Goal: Communication & Community: Answer question/provide support

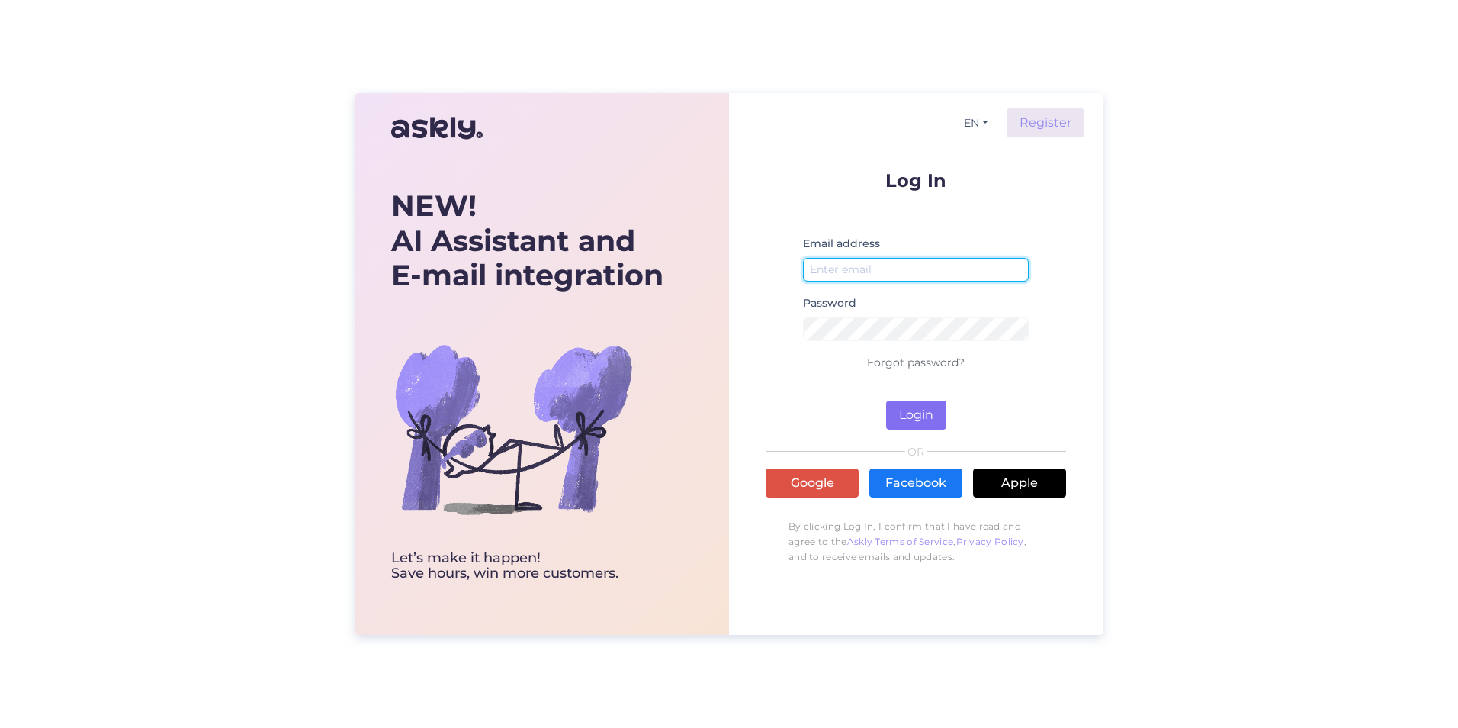
type input "[EMAIL_ADDRESS][DOMAIN_NAME]"
click at [604, 416] on button "Login" at bounding box center [916, 414] width 60 height 29
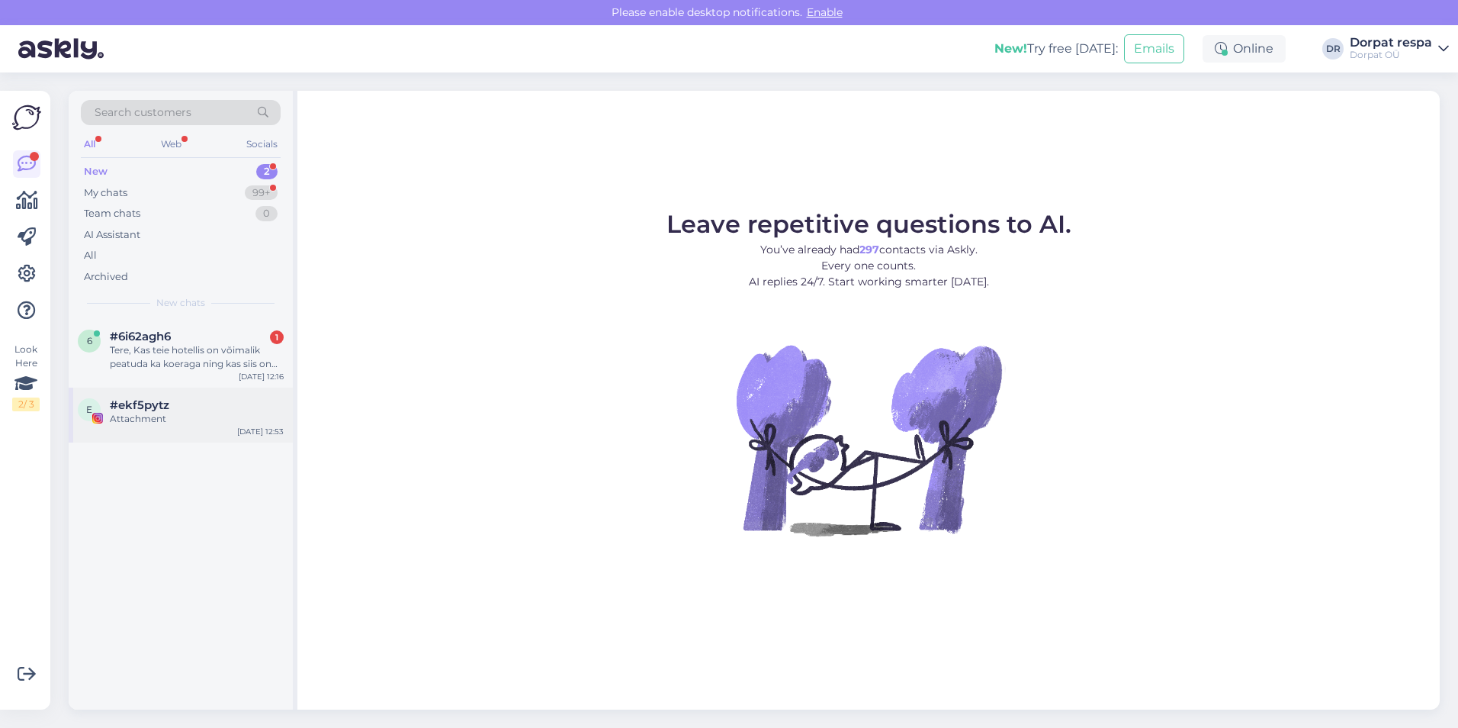
click at [156, 414] on div "Attachment" at bounding box center [197, 419] width 174 height 14
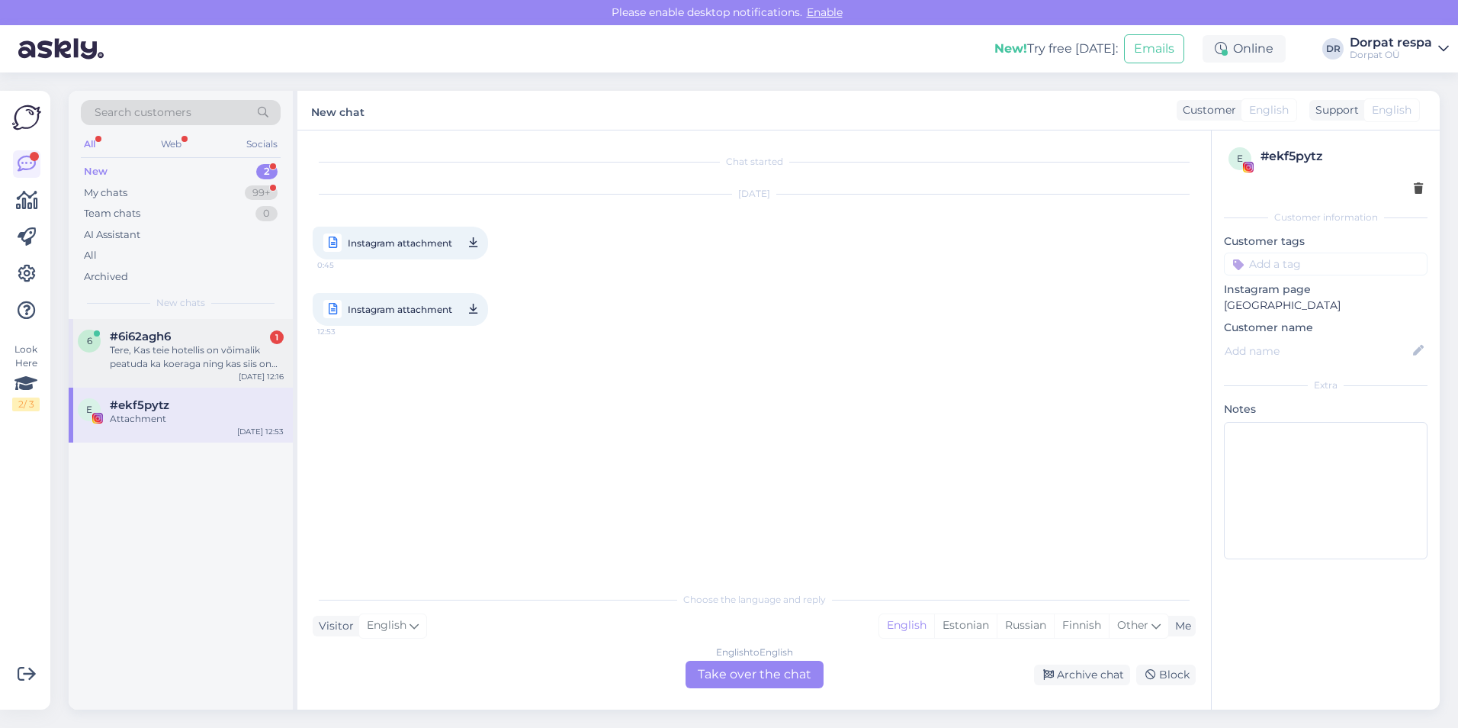
click at [153, 352] on div "Tere, Kas teie hotellis on võimalik peatuda ka koeraga ning kas siis on võimali…" at bounding box center [197, 356] width 174 height 27
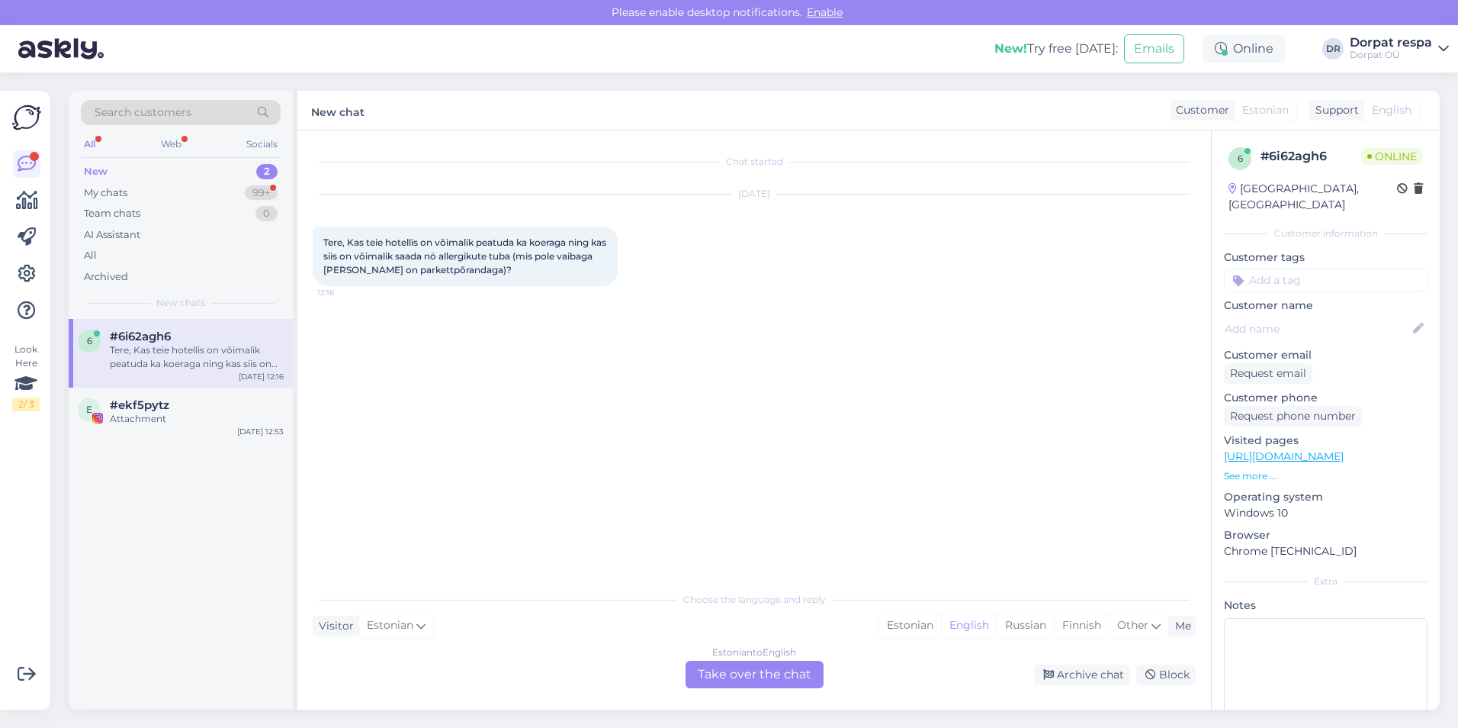
click at [604, 673] on div "Estonian to English Take over the chat" at bounding box center [755, 674] width 138 height 27
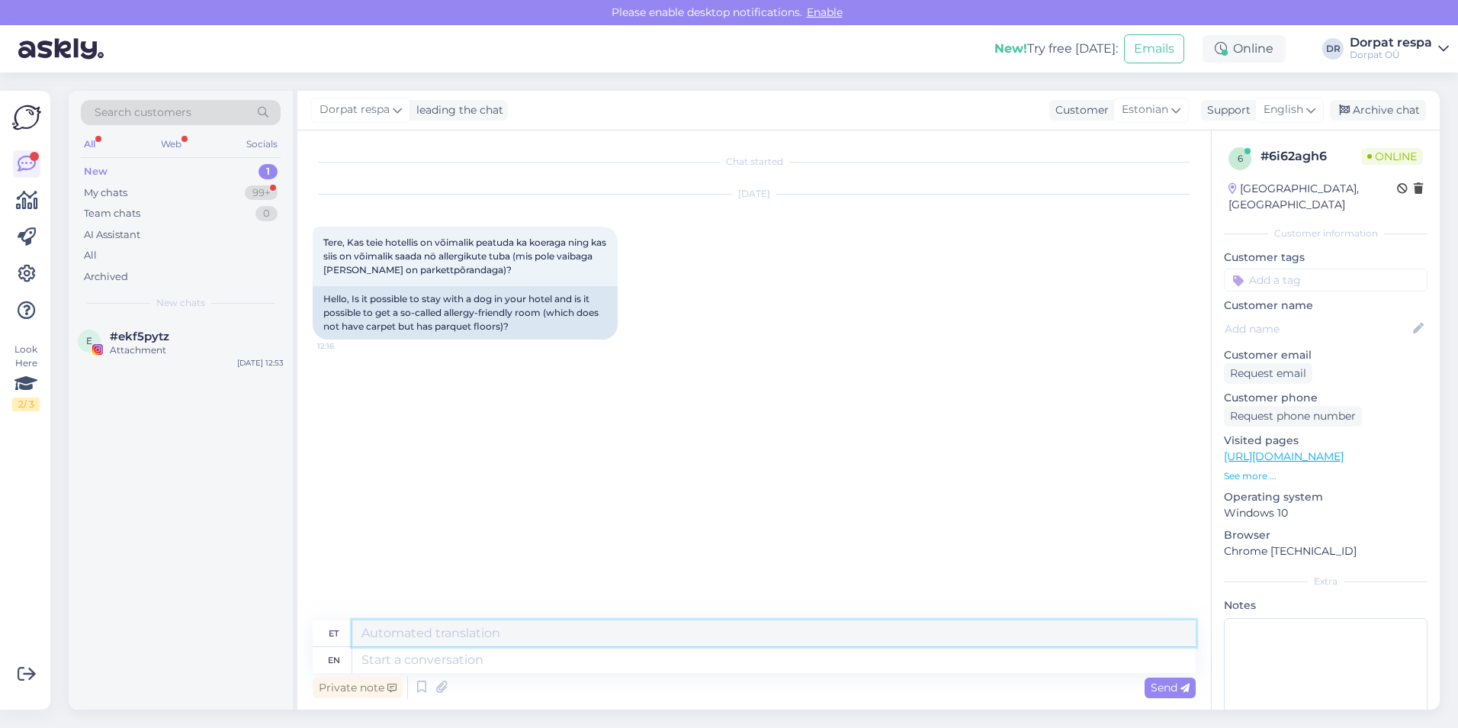
click at [394, 637] on textarea at bounding box center [774, 633] width 844 height 26
click at [447, 644] on textarea "Tere!" at bounding box center [774, 633] width 844 height 26
type textarea "Tere! Jah, on võimalik. Lemmiklooma tasu öö/lemmiku kohta 15 €"
click at [510, 649] on textarea at bounding box center [774, 660] width 844 height 26
drag, startPoint x: 775, startPoint y: 634, endPoint x: 344, endPoint y: 642, distance: 431.1
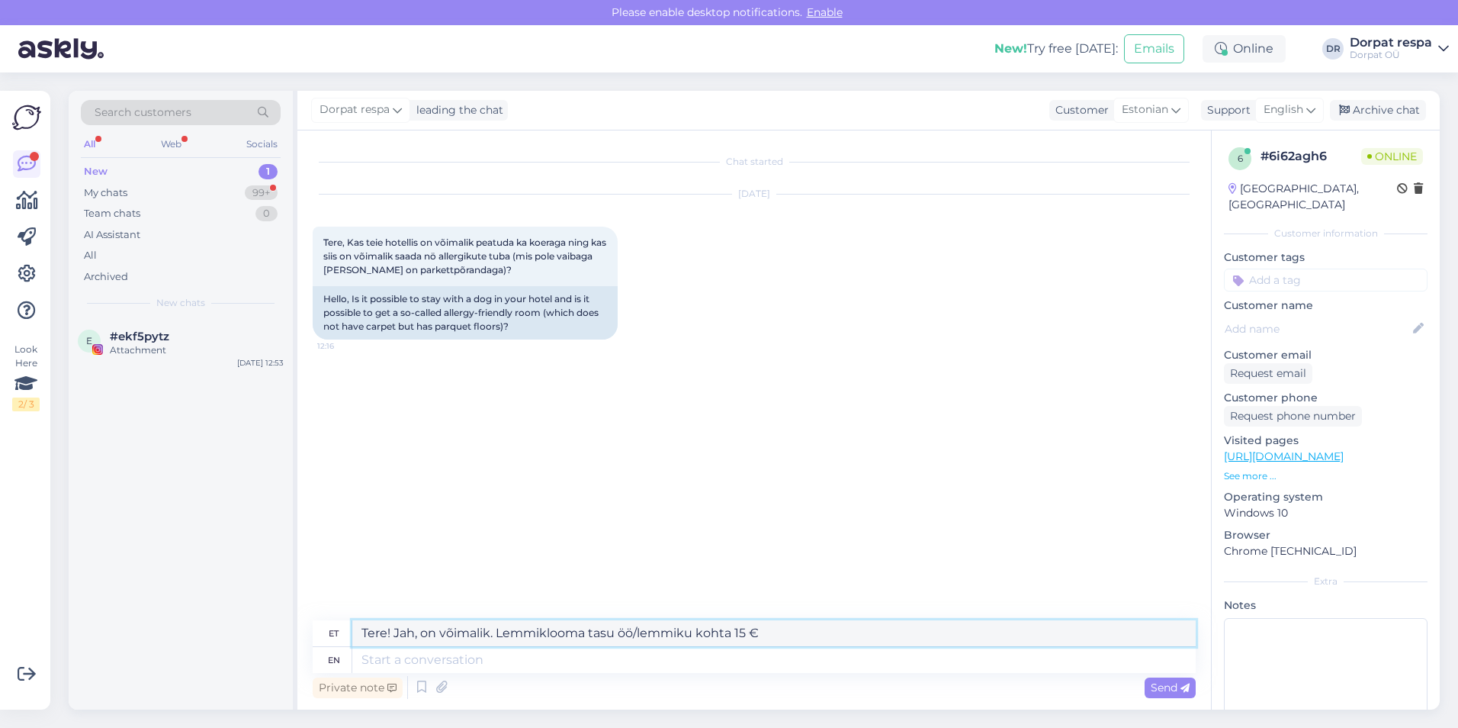
click at [344, 642] on div "et Tere! Jah, on võimalik. Lemmiklooma tasu öö/lemmiku kohta 15 €" at bounding box center [754, 633] width 883 height 27
click at [404, 655] on textarea at bounding box center [774, 660] width 844 height 26
paste textarea "Tere! Jah, on võimalik. Lemmiklooma tasu öö/lemmiku kohta 15 €"
type textarea "Tere! Jah, on võimalik. Lemmiklooma tasu öö/lemmiku kohta 15 €"
click at [604, 689] on span "Send" at bounding box center [1170, 687] width 39 height 14
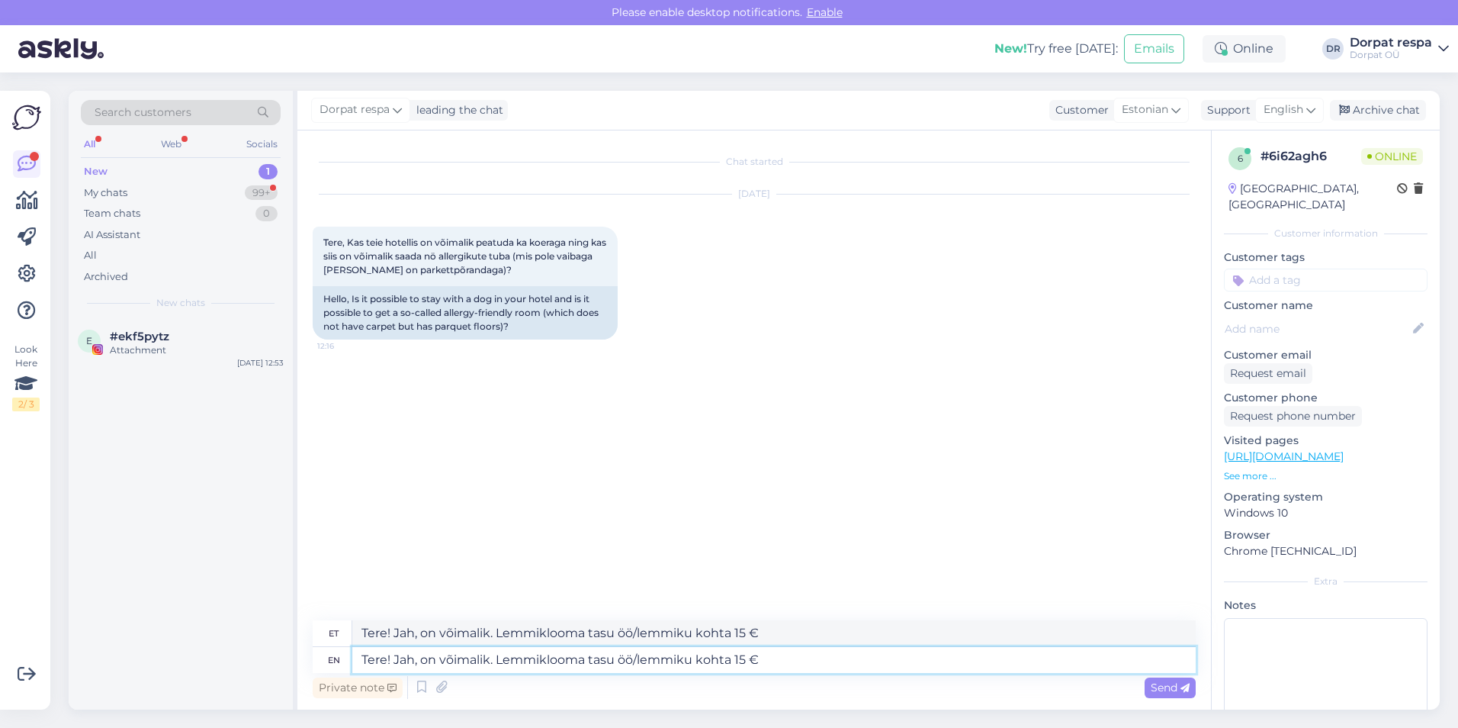
click at [604, 659] on textarea "Tere! Jah, on võimalik. Lemmiklooma tasu öö/lemmiku kohta 15 €" at bounding box center [774, 660] width 844 height 26
drag, startPoint x: 767, startPoint y: 659, endPoint x: 304, endPoint y: 654, distance: 462.3
click at [304, 654] on div "Chat started [DATE] Tere, Kas teie hotellis on võimalik peatuda ka koeraga ning…" at bounding box center [754, 419] width 914 height 579
click at [396, 663] on textarea at bounding box center [774, 660] width 844 height 26
paste textarea "Hello! Yes, it is possible. Pet fee per night/pet 15 €"
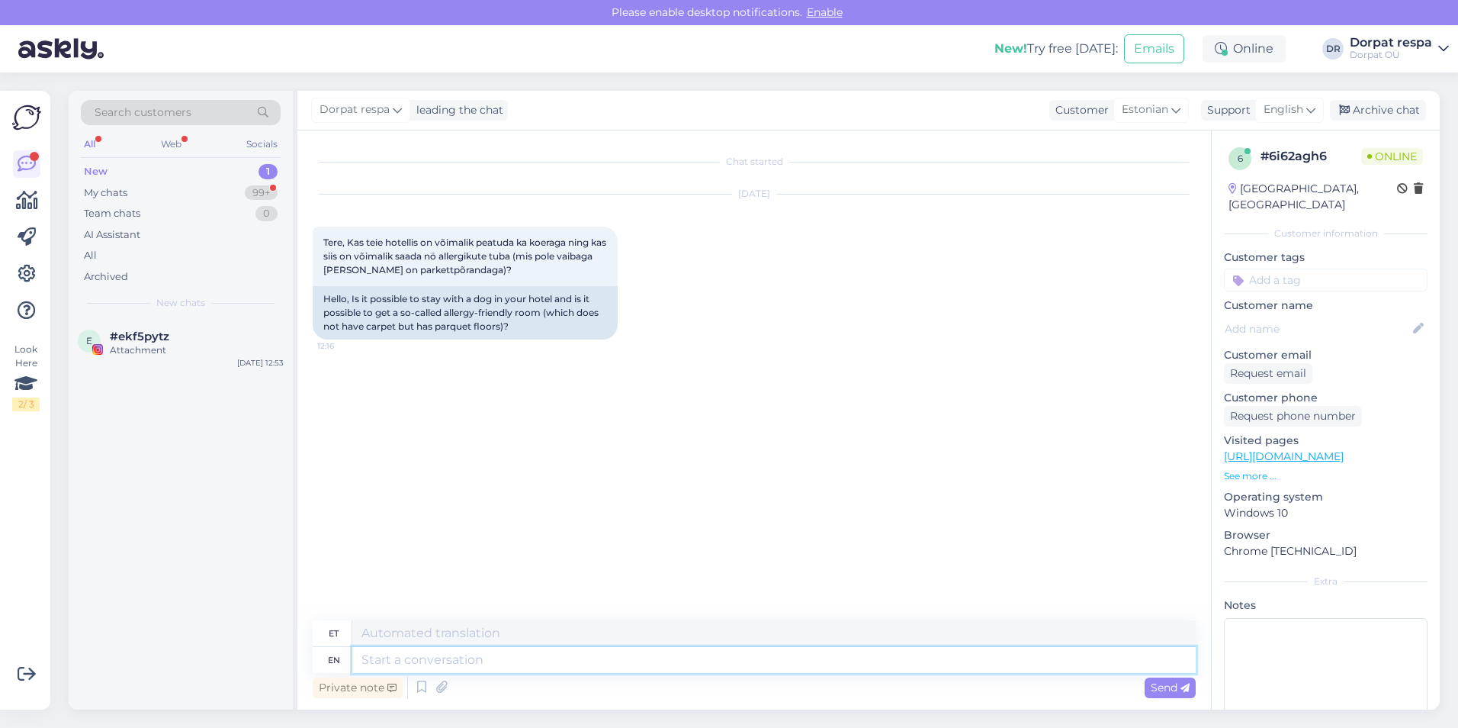
type textarea "Hello! Yes, it is possible. Pet fee per night/pet 15 €"
click at [604, 653] on textarea "Hello! Yes, it is possible. Pet fee per night/pet 15 €" at bounding box center [774, 653] width 844 height 40
type textarea "Tere! Jah, see on võimalik. Lemmikloomatasu öö/lemmiklooma kohta on 15 €"
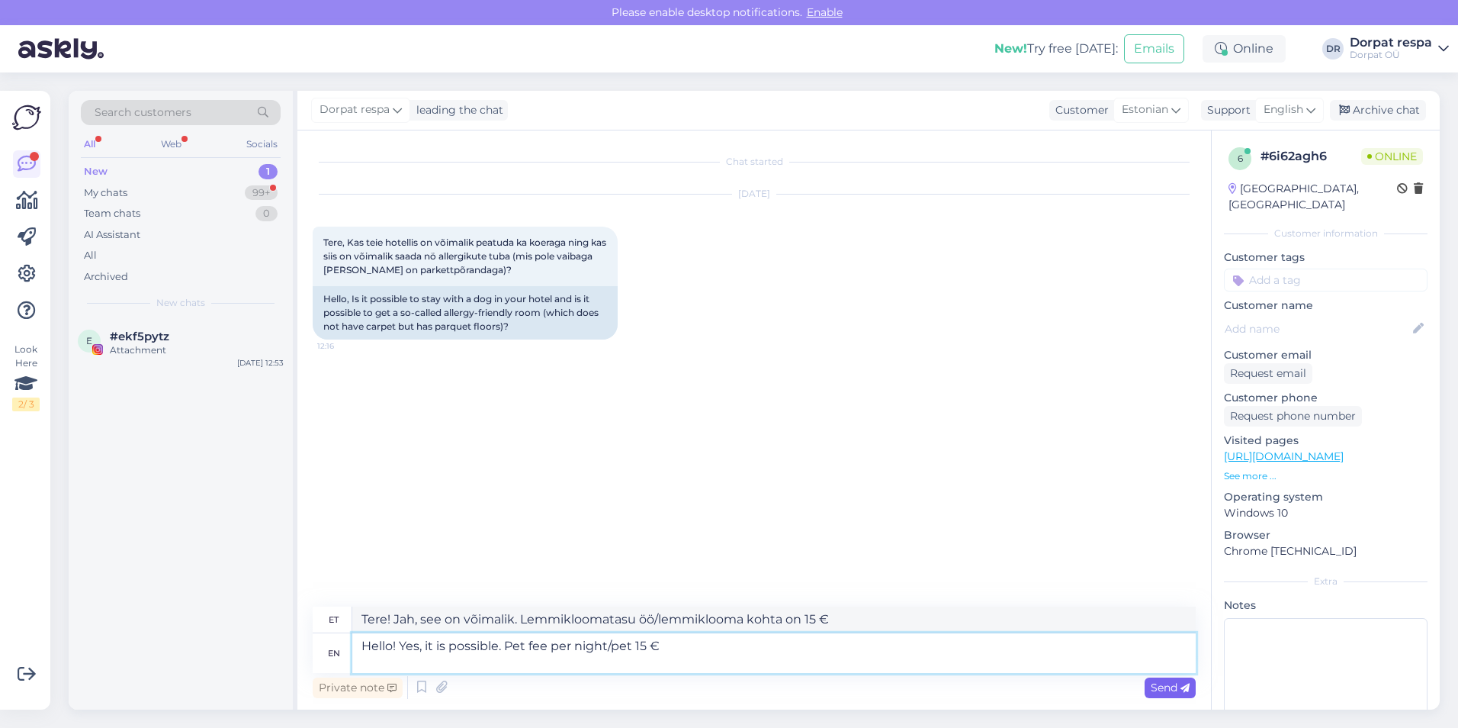
type textarea "Hello! Yes, it is possible. Pet fee per night/pet 15 €"
click at [604, 682] on span "Send" at bounding box center [1170, 687] width 39 height 14
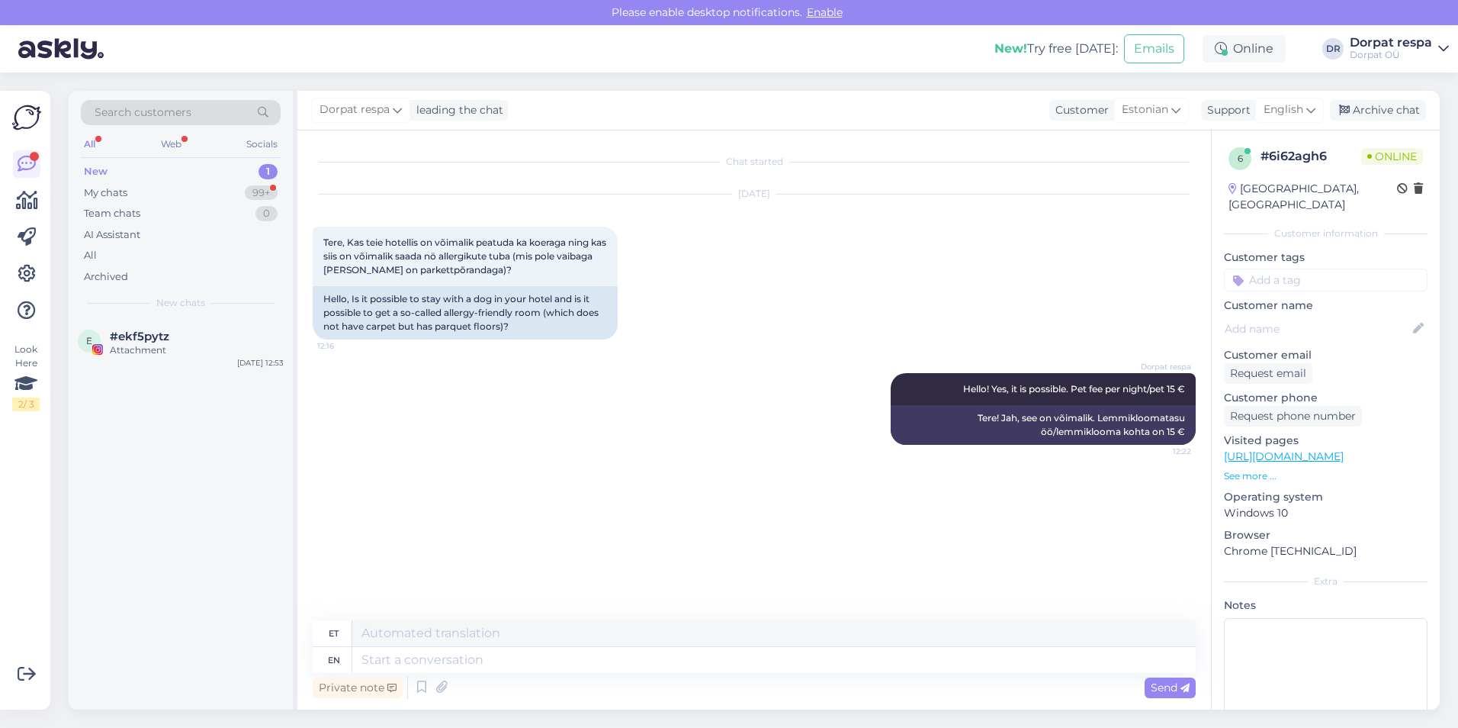
click at [111, 172] on div "New 1" at bounding box center [181, 171] width 200 height 21
click at [119, 332] on span "#ekf5pytz" at bounding box center [139, 337] width 59 height 14
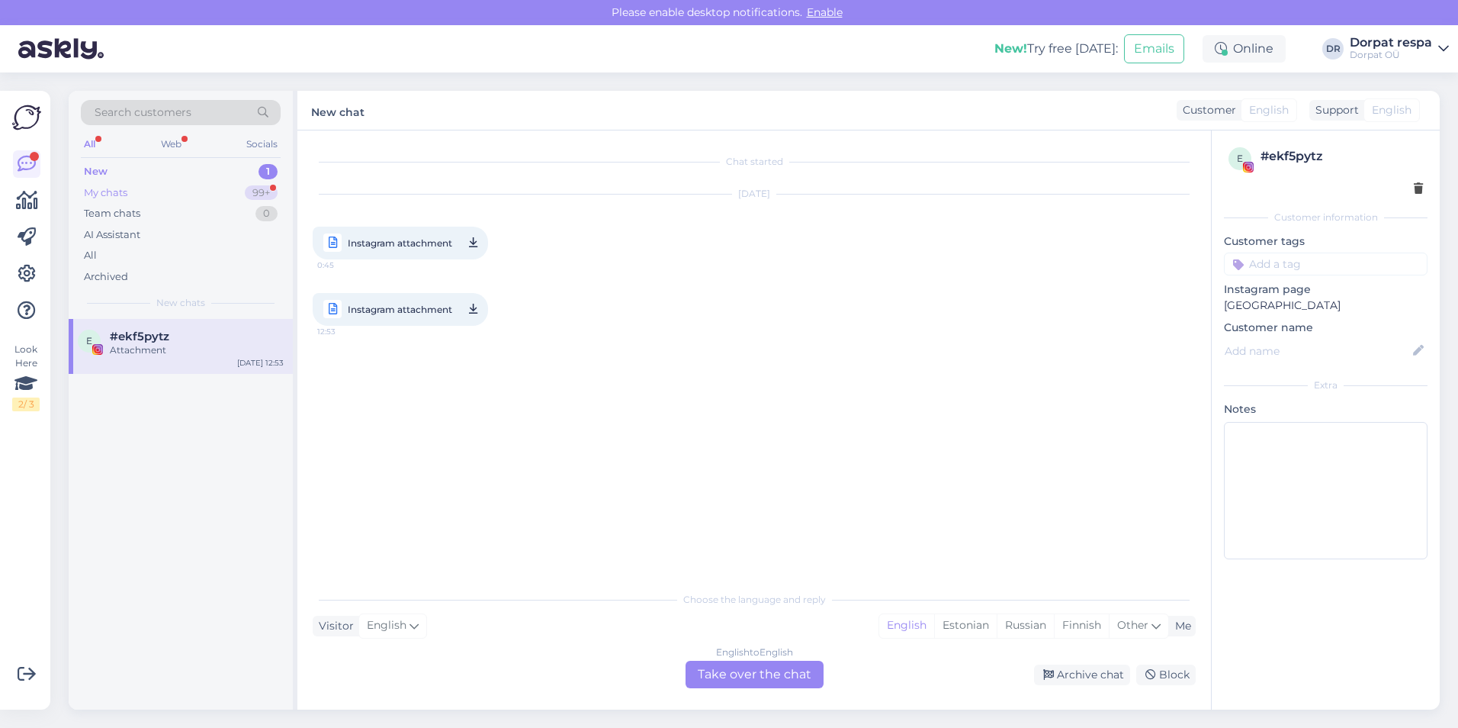
click at [108, 197] on div "My chats" at bounding box center [105, 192] width 43 height 15
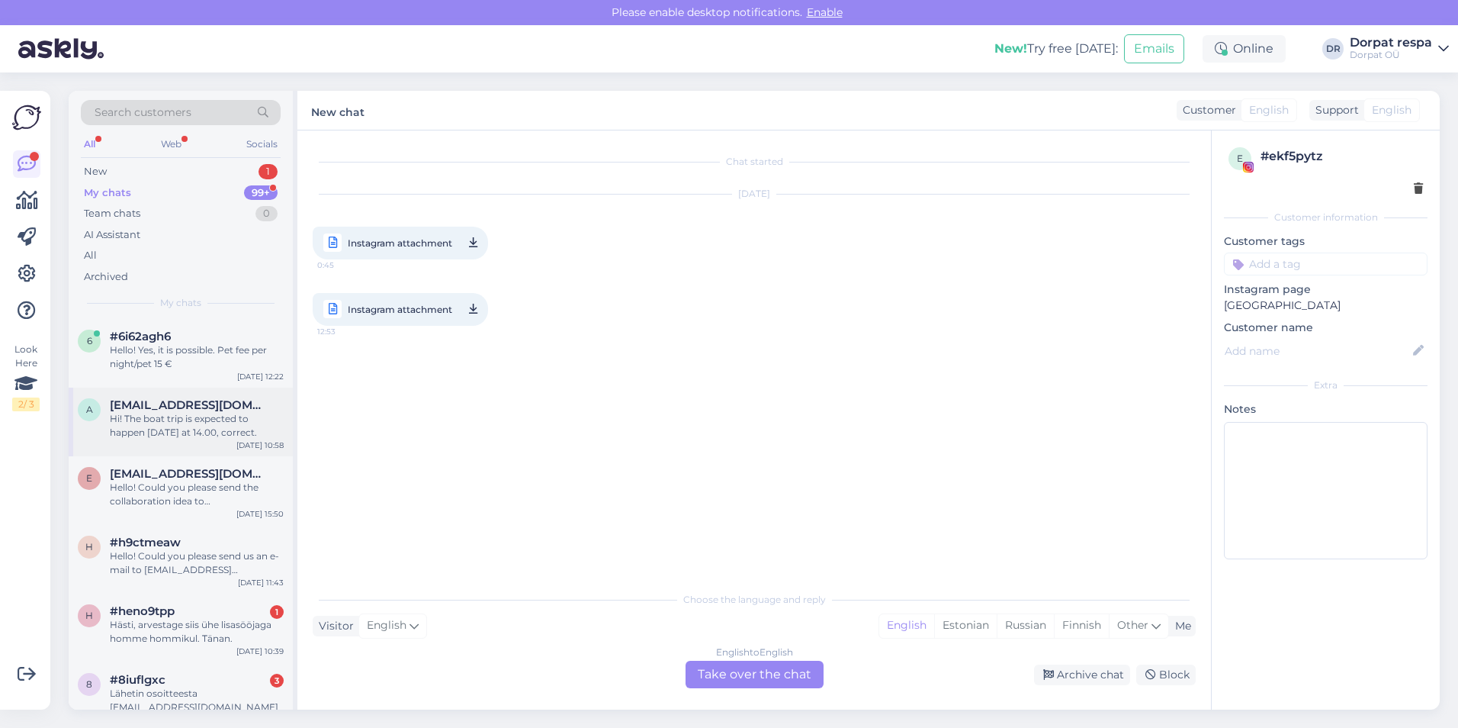
click at [162, 431] on div "Hi! The boat trip is expected to happen [DATE] at 14.00, correct." at bounding box center [197, 425] width 174 height 27
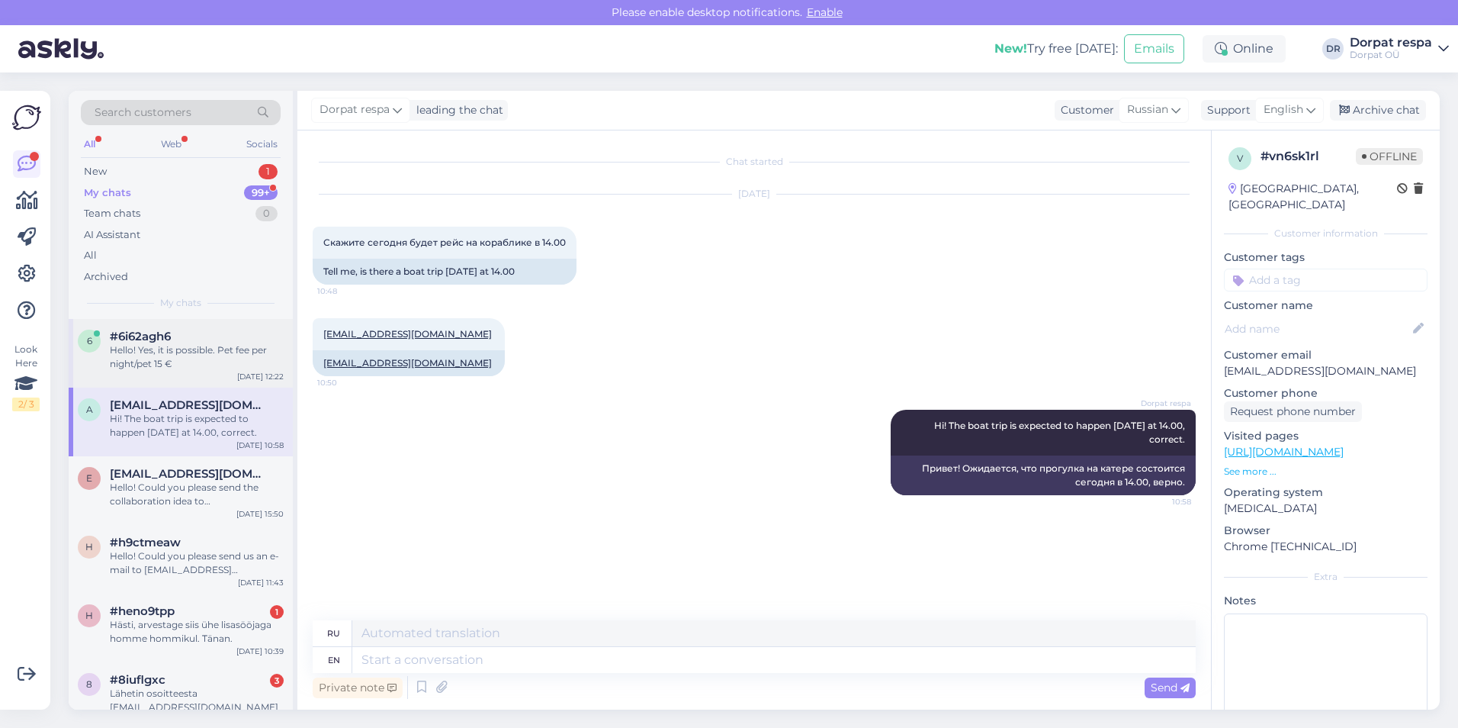
click at [160, 366] on div "Hello! Yes, it is possible. Pet fee per night/pet 15 €" at bounding box center [197, 356] width 174 height 27
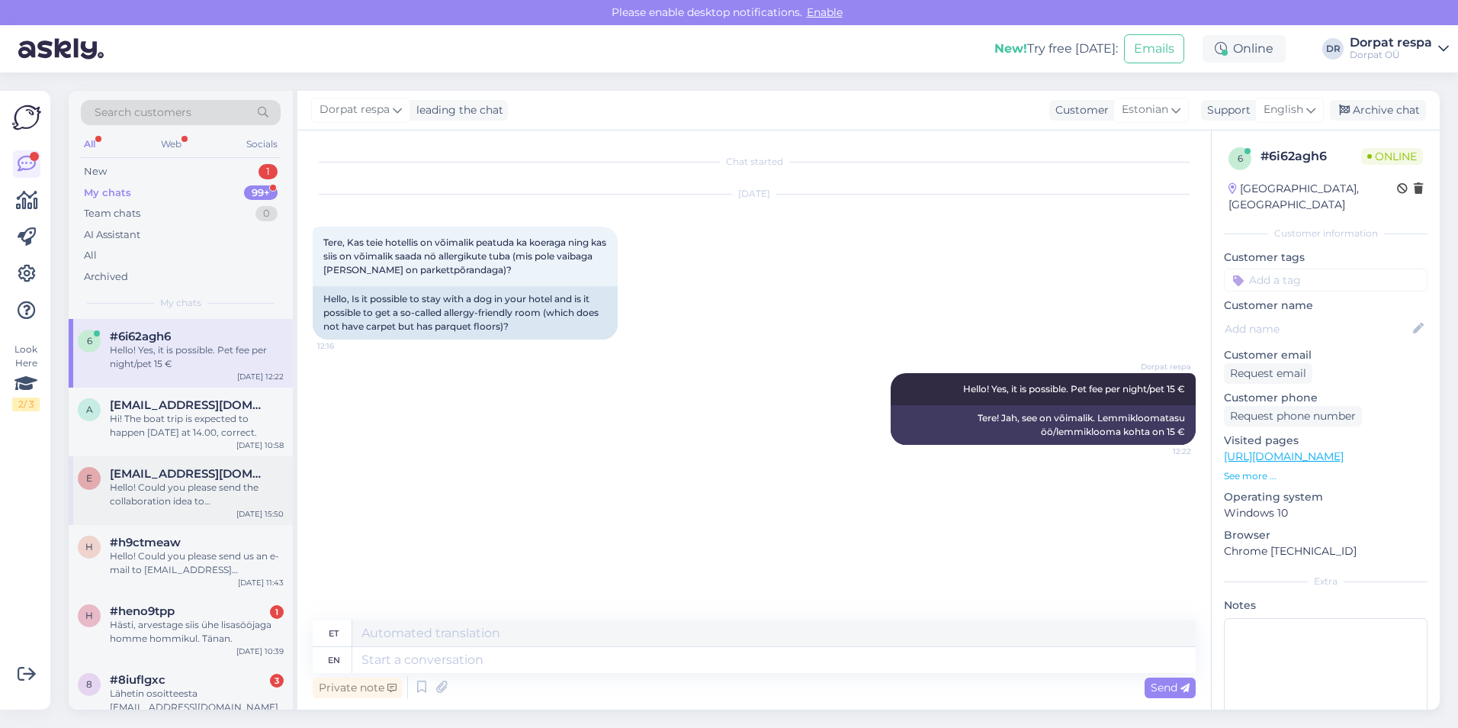
click at [166, 495] on div "Hello! Could you please send the collaboration idea to [EMAIL_ADDRESS][DOMAIN_N…" at bounding box center [197, 494] width 174 height 27
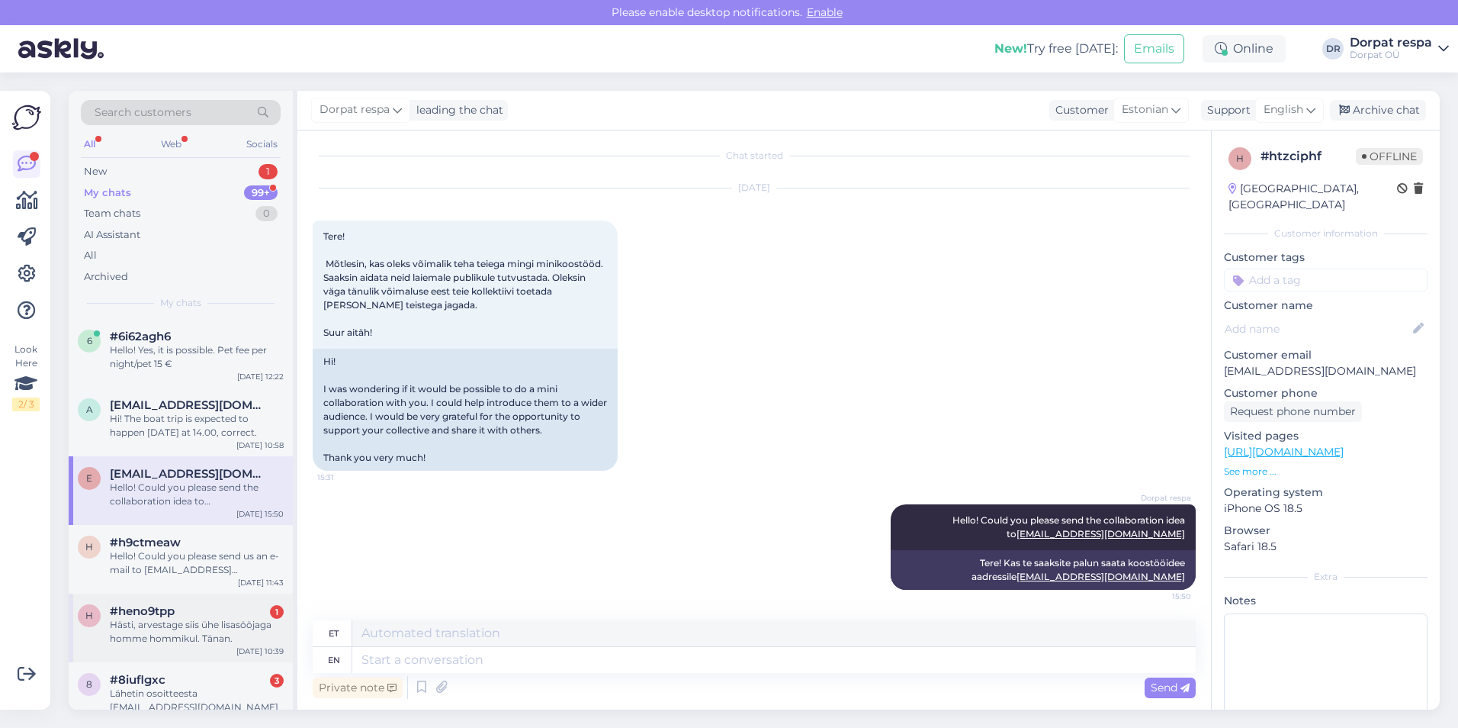
click at [170, 630] on div "Hästi, arvestage siis ühe lisasööjaga homme hommikul. Tänan." at bounding box center [197, 631] width 174 height 27
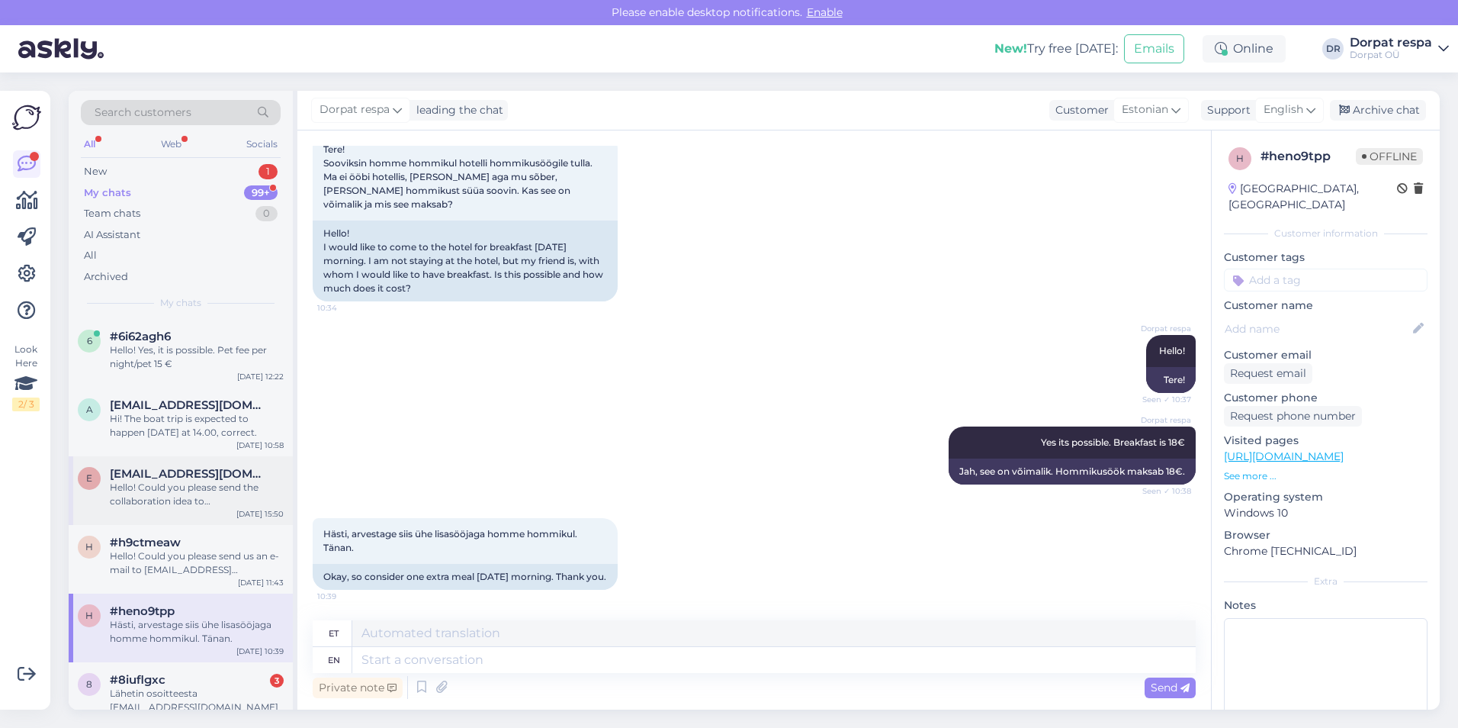
scroll to position [153, 0]
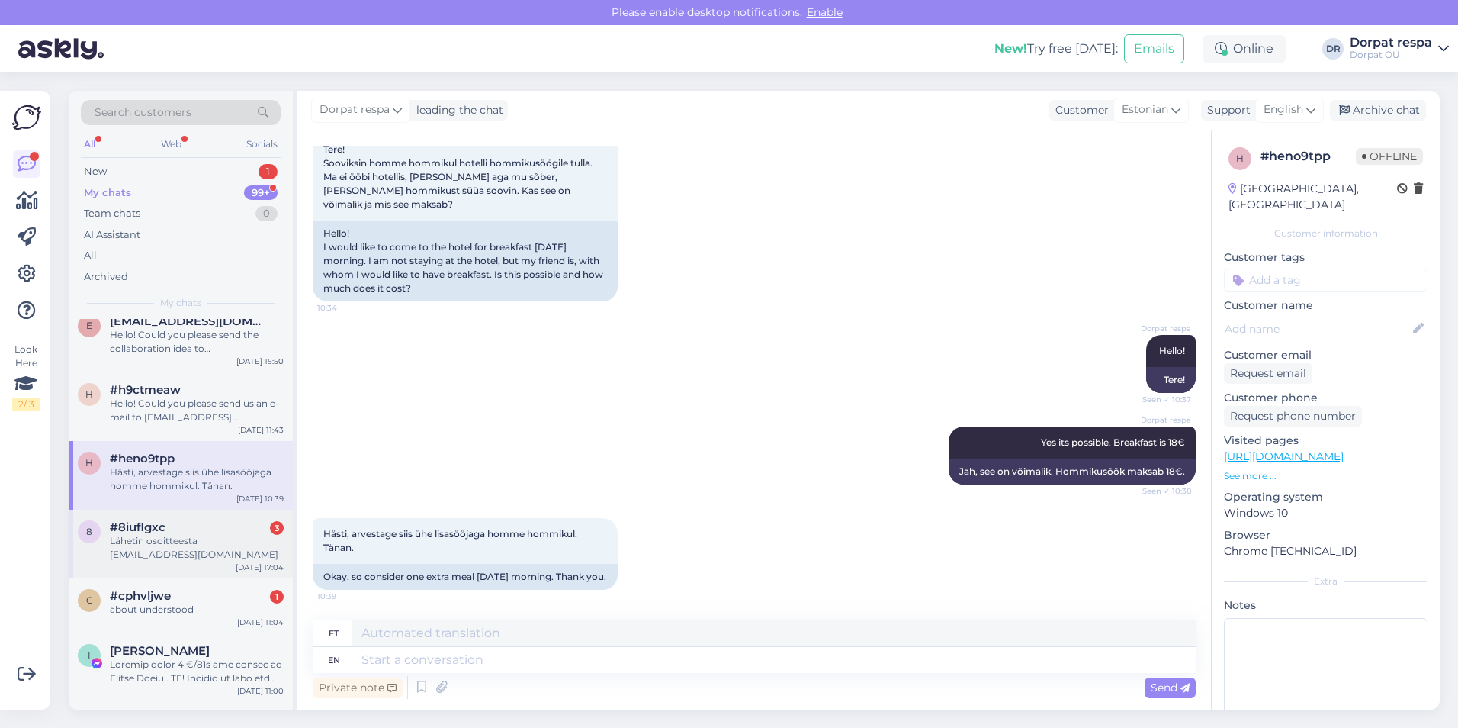
click at [156, 557] on div "Lähetin osoitteesta [EMAIL_ADDRESS][DOMAIN_NAME]" at bounding box center [197, 547] width 174 height 27
